Goal: Find specific page/section: Find specific page/section

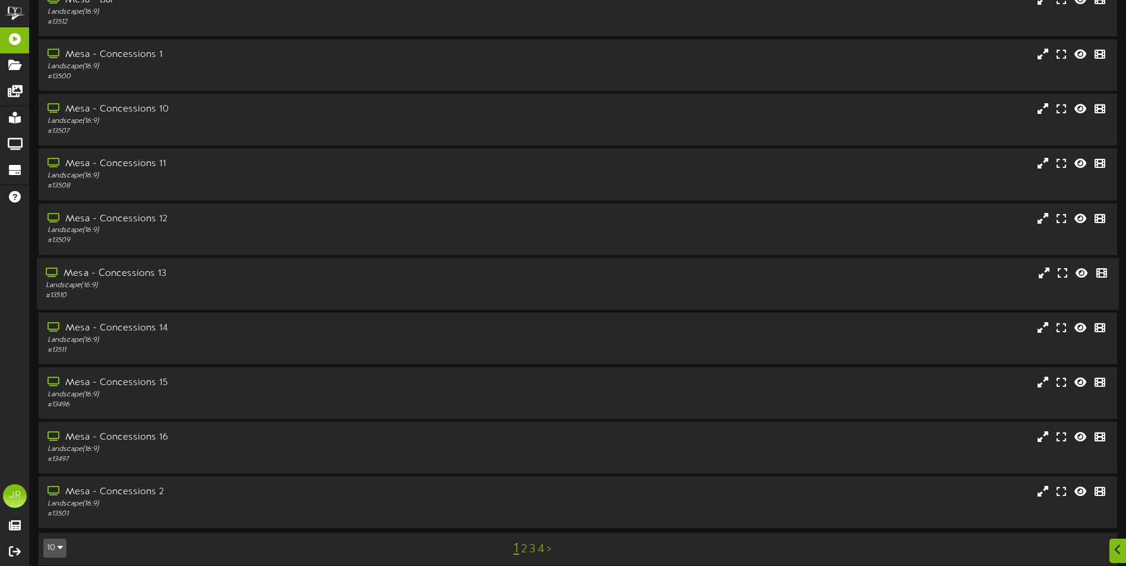
scroll to position [71, 0]
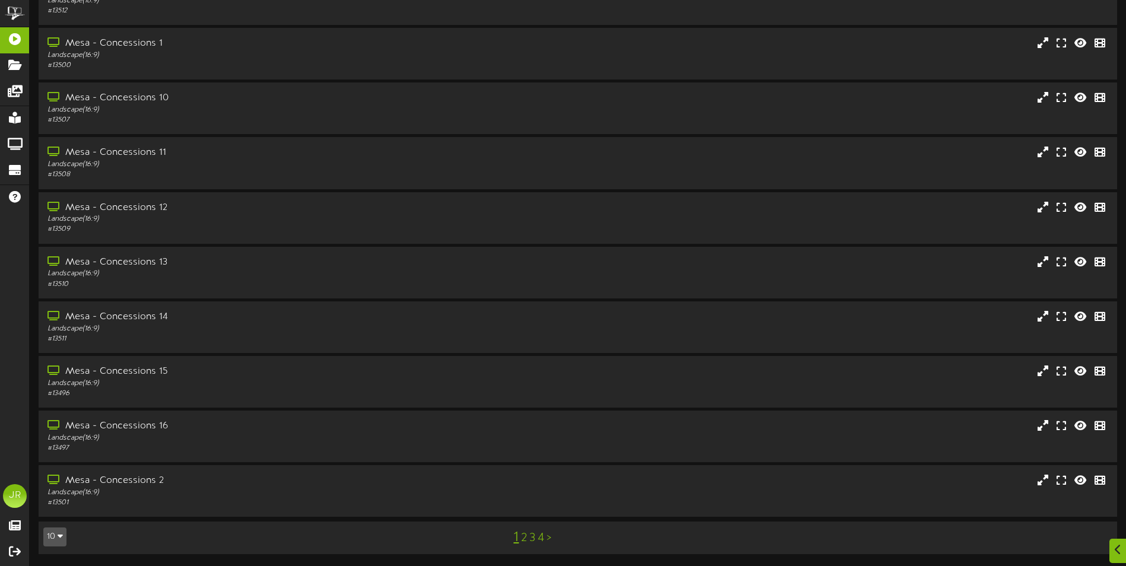
click at [524, 540] on link "2" at bounding box center [524, 538] width 6 height 13
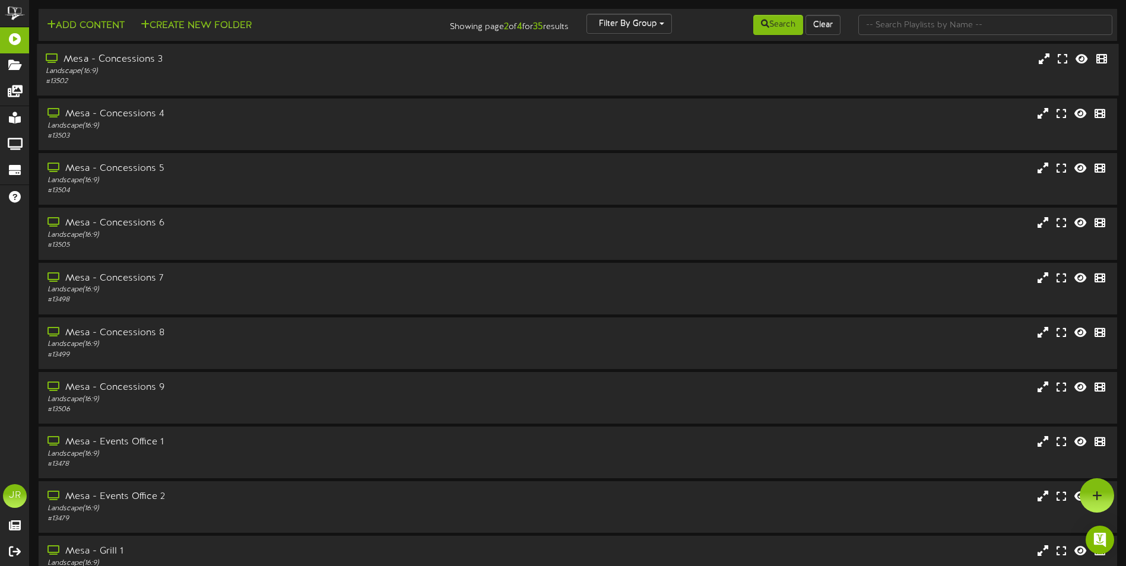
click at [139, 59] on div "Mesa - Concessions 3" at bounding box center [262, 60] width 433 height 14
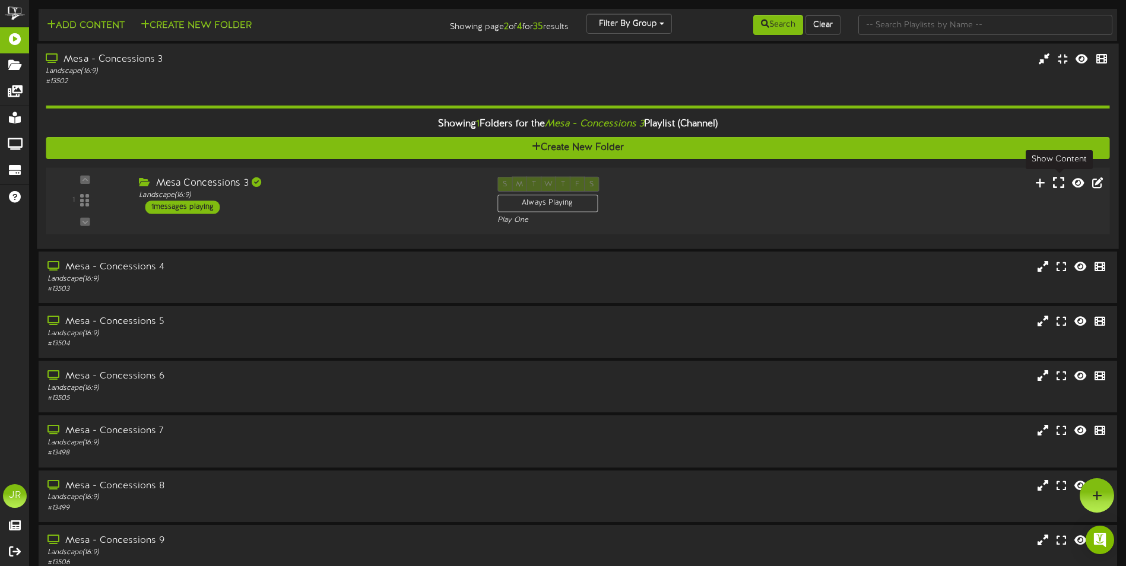
click at [1059, 182] on icon at bounding box center [1058, 182] width 11 height 13
